Goal: Check status: Check status

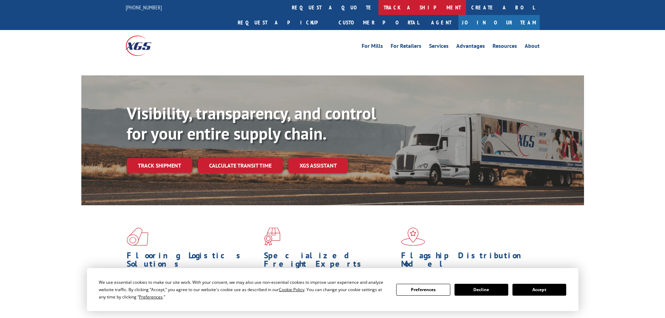
click at [379, 5] on link "track a shipment" at bounding box center [423, 7] width 88 height 15
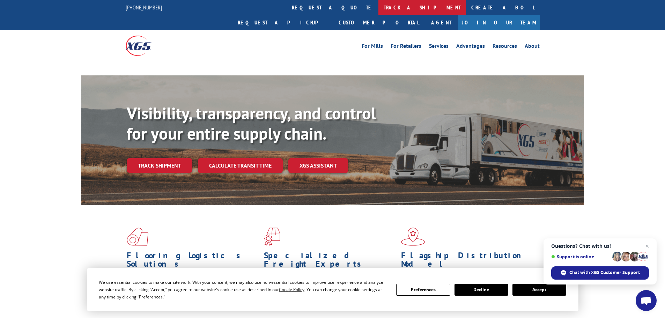
click at [379, 7] on link "track a shipment" at bounding box center [423, 7] width 88 height 15
drag, startPoint x: 315, startPoint y: 7, endPoint x: 312, endPoint y: 10, distance: 4.5
click at [379, 7] on link "track a shipment" at bounding box center [423, 7] width 88 height 15
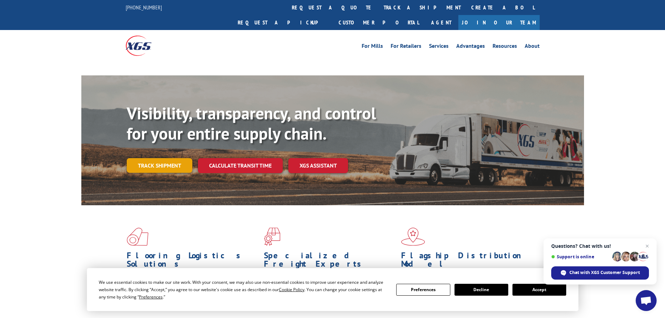
click at [162, 158] on link "Track shipment" at bounding box center [160, 165] width 66 height 15
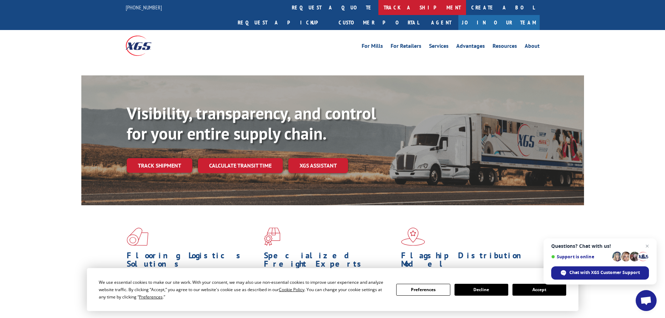
click at [379, 6] on link "track a shipment" at bounding box center [423, 7] width 88 height 15
click at [379, 5] on link "track a shipment" at bounding box center [423, 7] width 88 height 15
click at [379, 6] on link "track a shipment" at bounding box center [423, 7] width 88 height 15
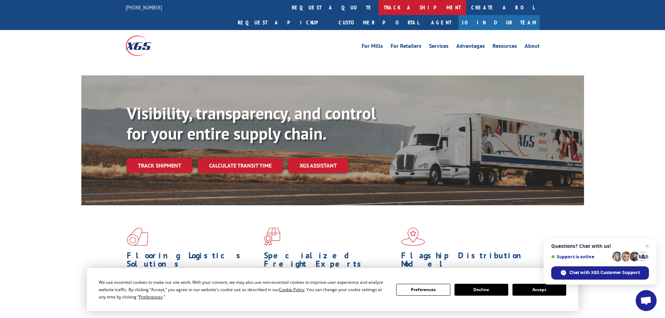
click at [379, 6] on link "track a shipment" at bounding box center [423, 7] width 88 height 15
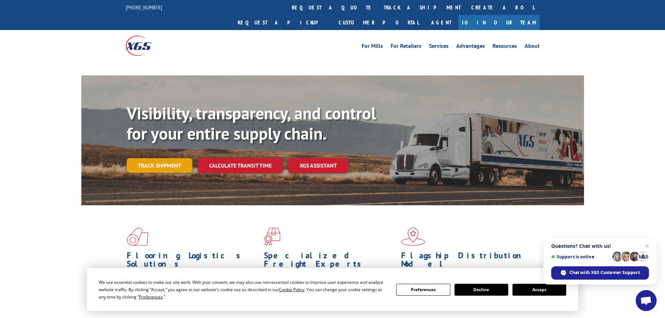
click at [155, 158] on link "Track shipment" at bounding box center [160, 165] width 66 height 15
